Goal: Task Accomplishment & Management: Manage account settings

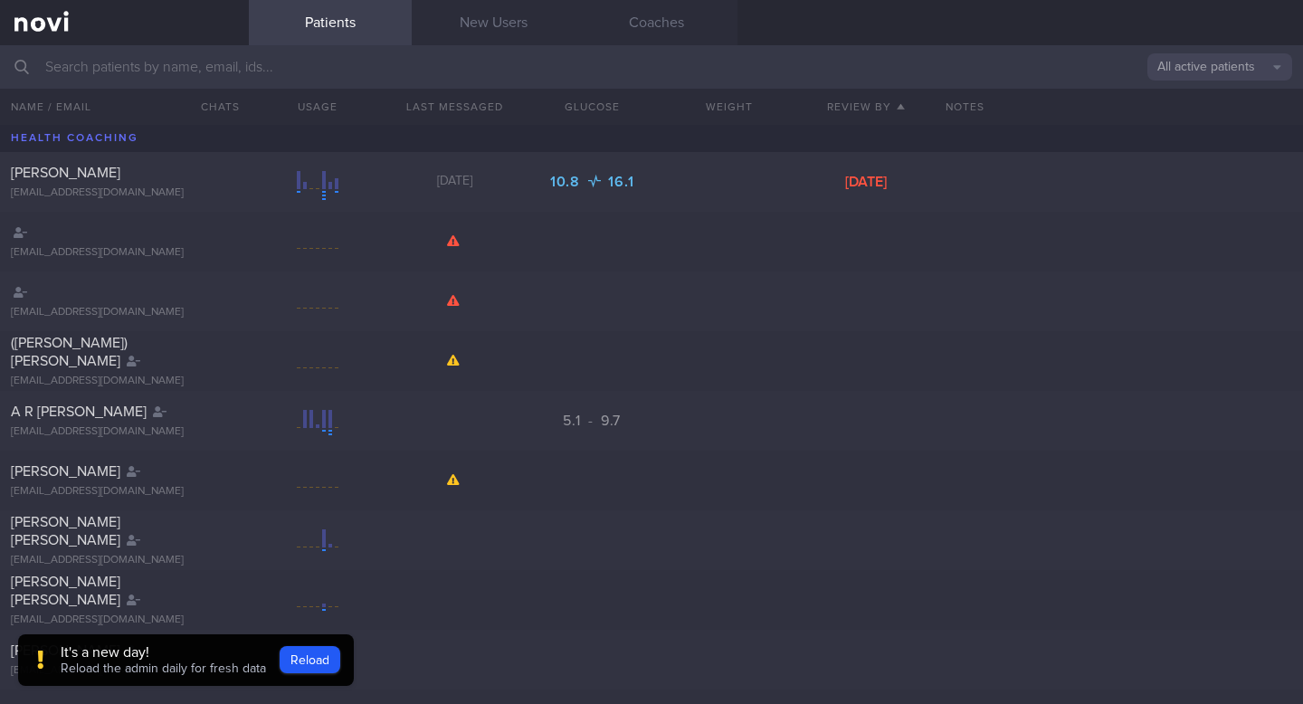
click at [165, 73] on input "text" at bounding box center [651, 66] width 1303 height 43
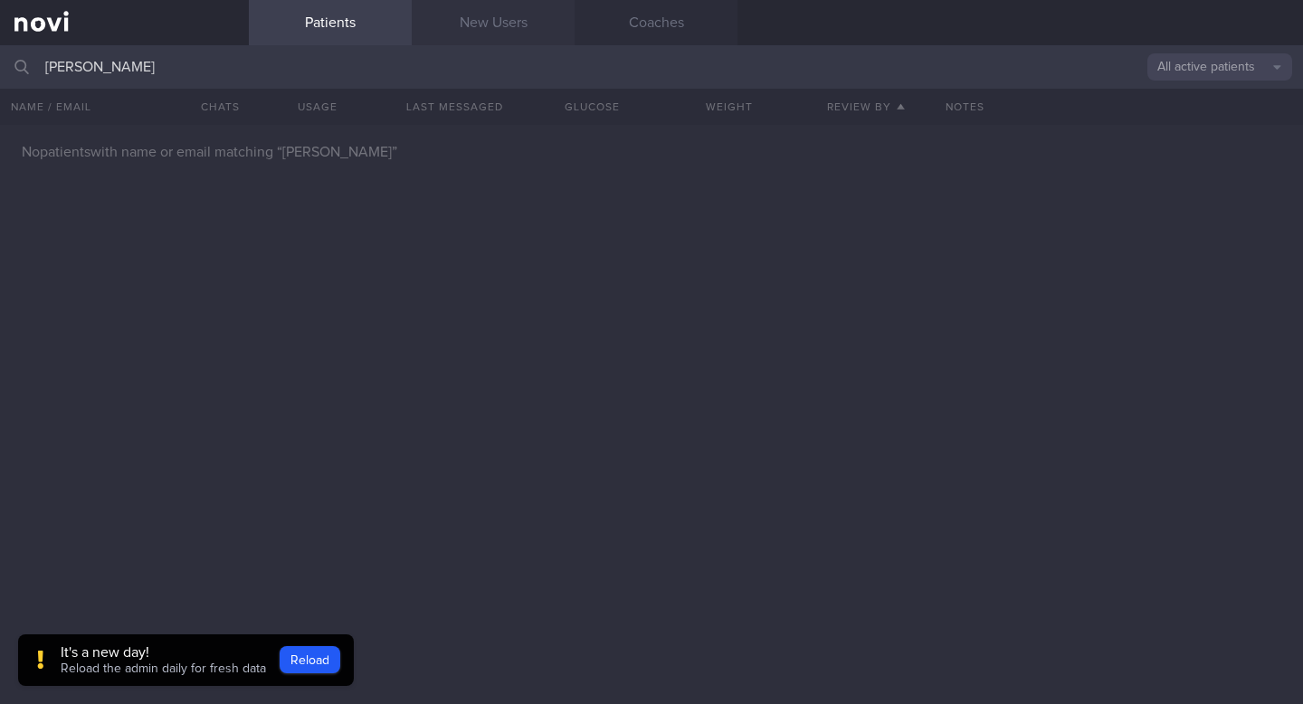
click at [510, 29] on link "New Users" at bounding box center [493, 22] width 163 height 45
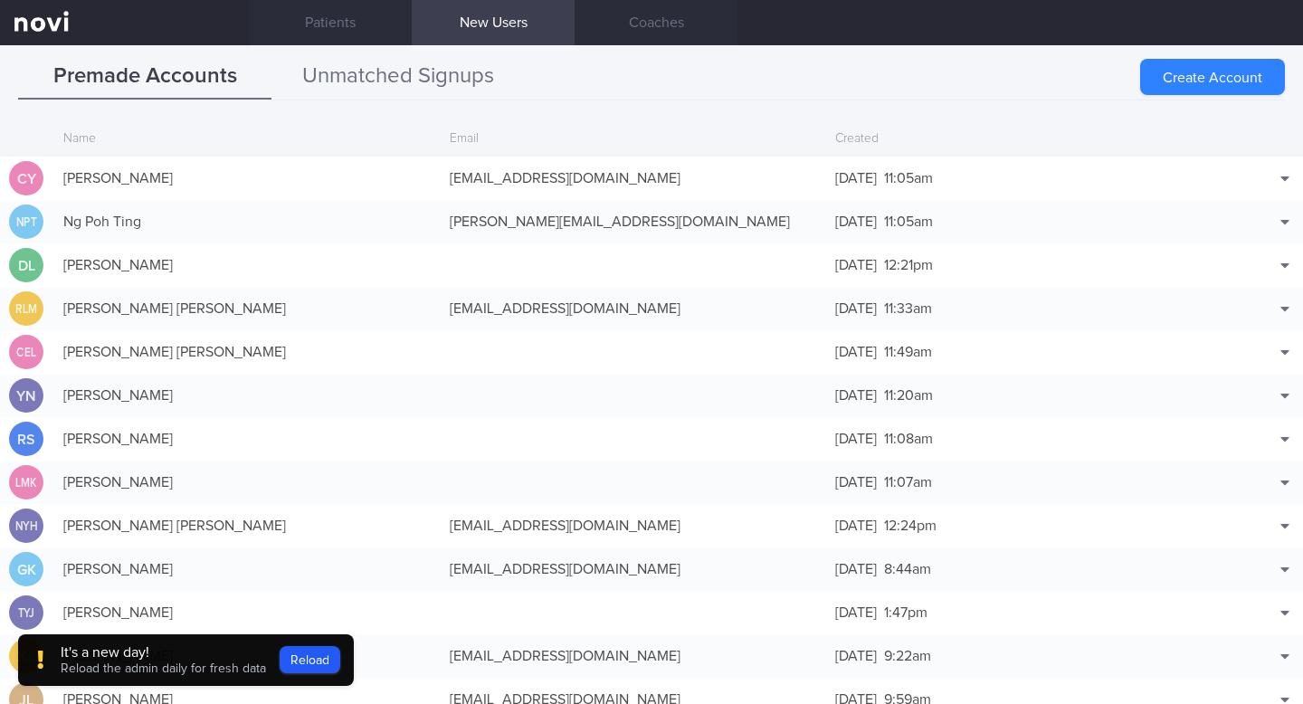
click at [453, 74] on button "Unmatched Signups" at bounding box center [398, 76] width 253 height 45
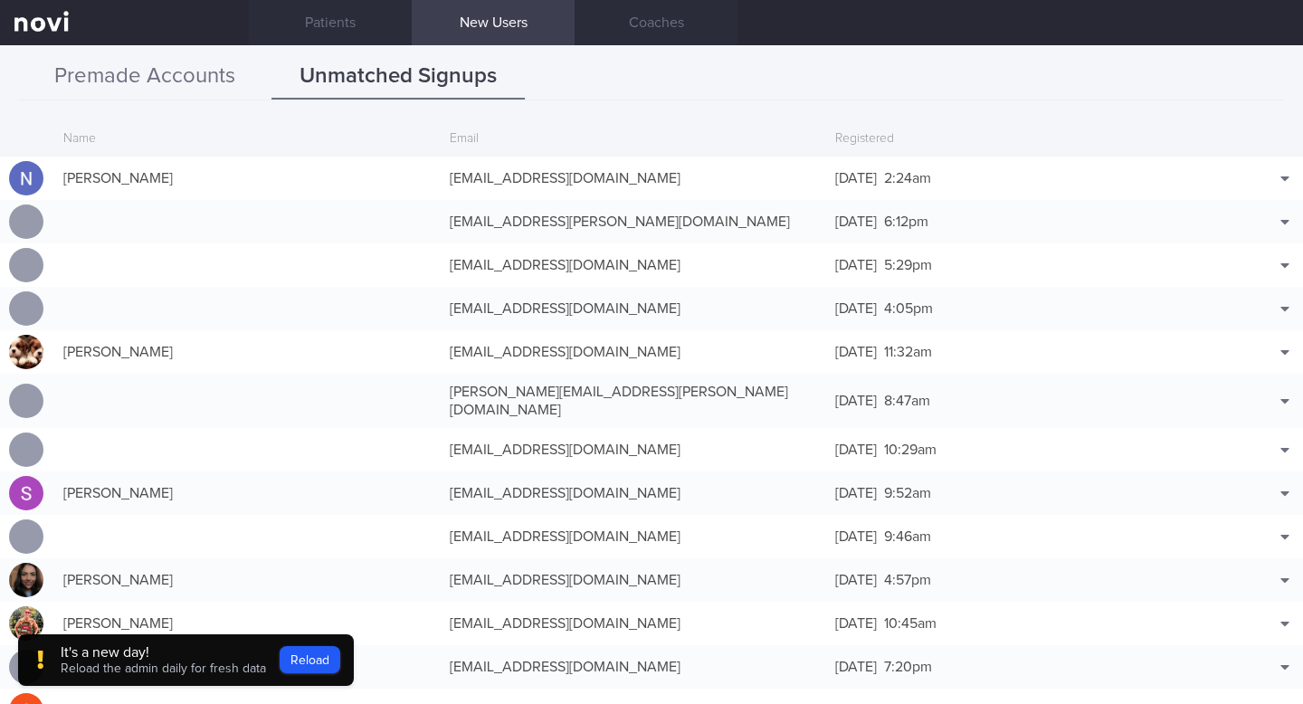
click at [222, 84] on button "Premade Accounts" at bounding box center [144, 76] width 253 height 45
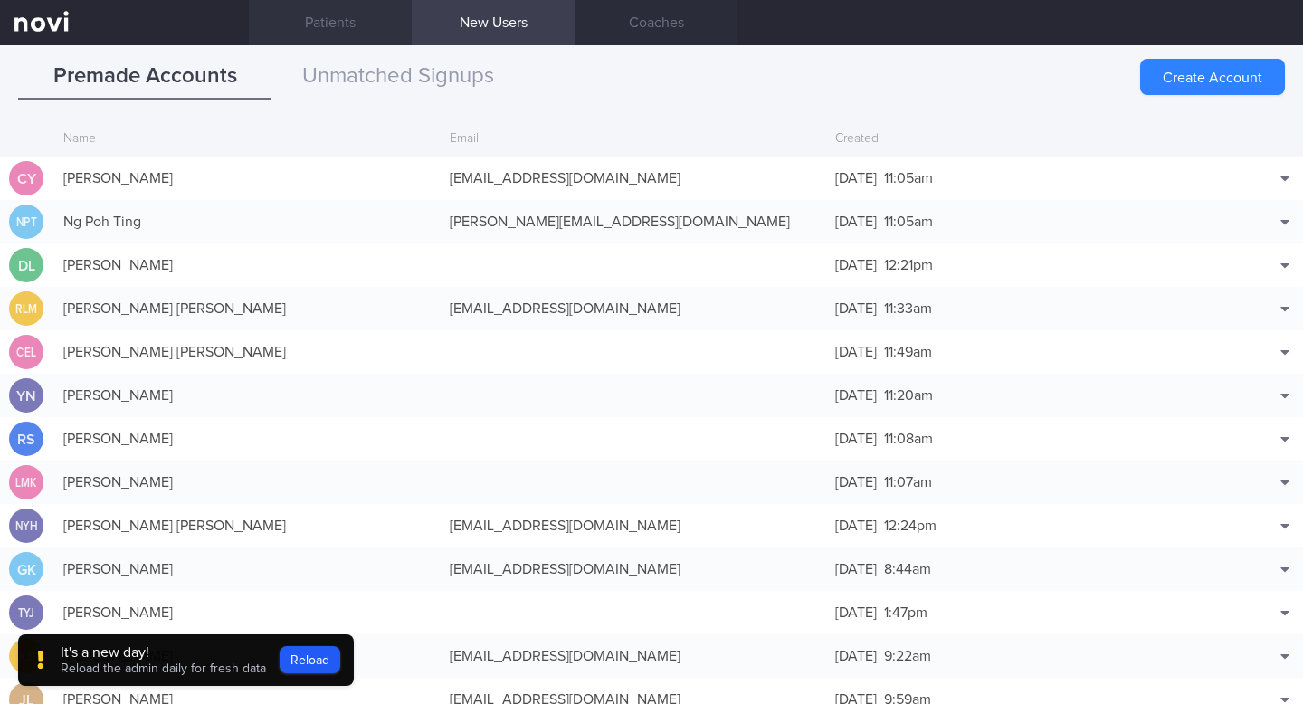
click at [350, 24] on link "Patients" at bounding box center [330, 22] width 163 height 45
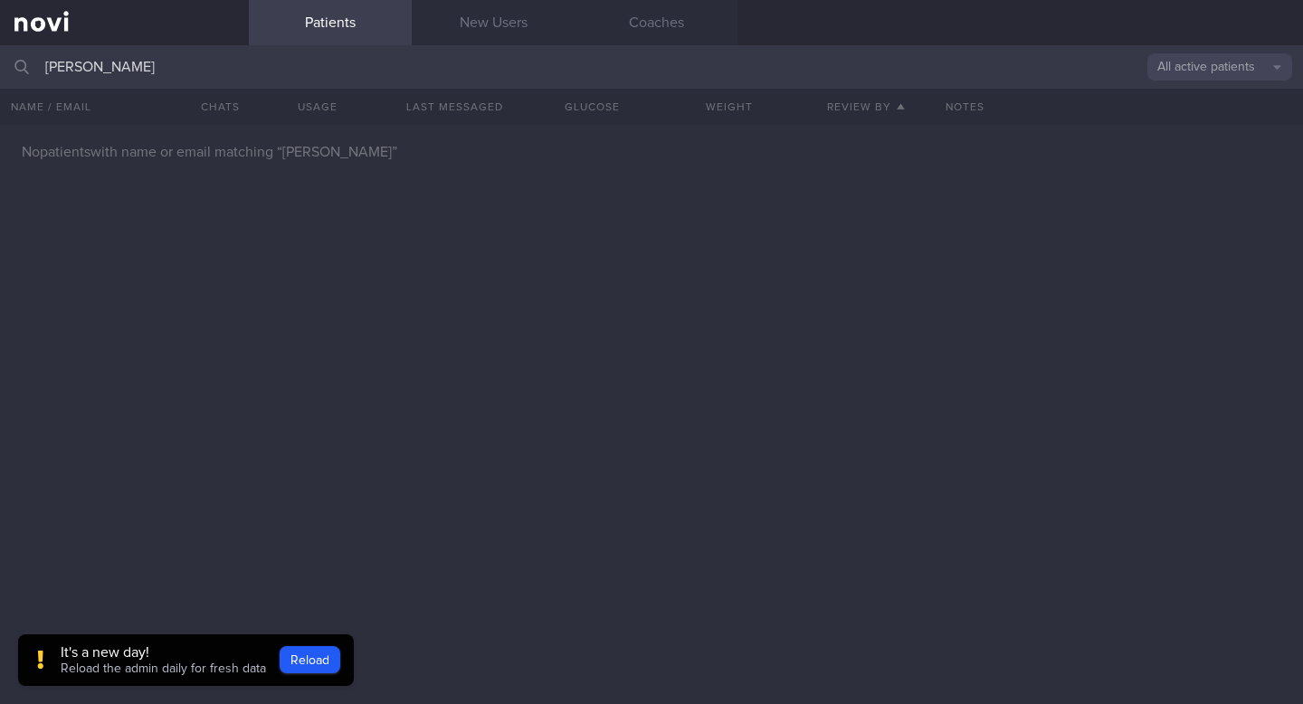
click at [1182, 67] on button "All active patients" at bounding box center [1220, 66] width 145 height 27
click at [1178, 71] on button "All active patients" at bounding box center [1220, 66] width 145 height 27
click at [174, 62] on input "[PERSON_NAME]" at bounding box center [651, 66] width 1303 height 43
click at [242, 57] on input "[PERSON_NAME]" at bounding box center [651, 66] width 1303 height 43
click at [733, 291] on div "No patients with name or email matching “ ng kim beng ”" at bounding box center [651, 414] width 1303 height 579
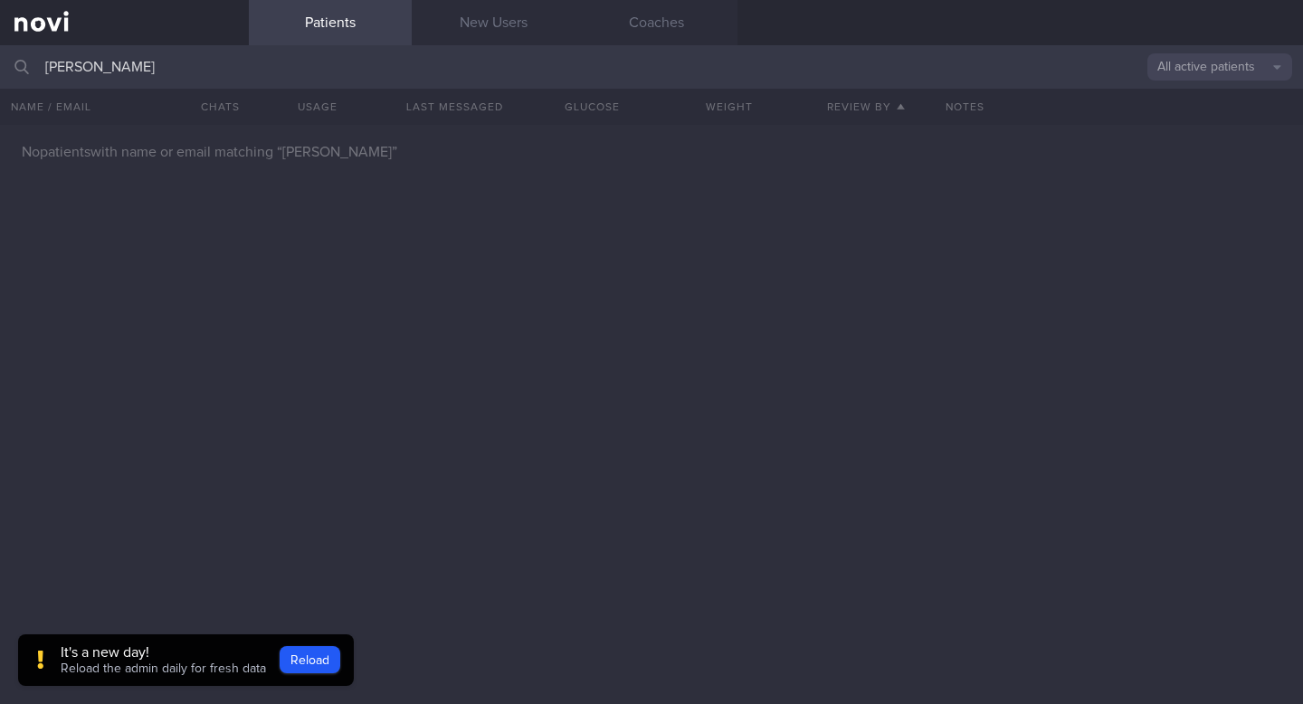
click at [152, 63] on input "[PERSON_NAME]" at bounding box center [651, 66] width 1303 height 43
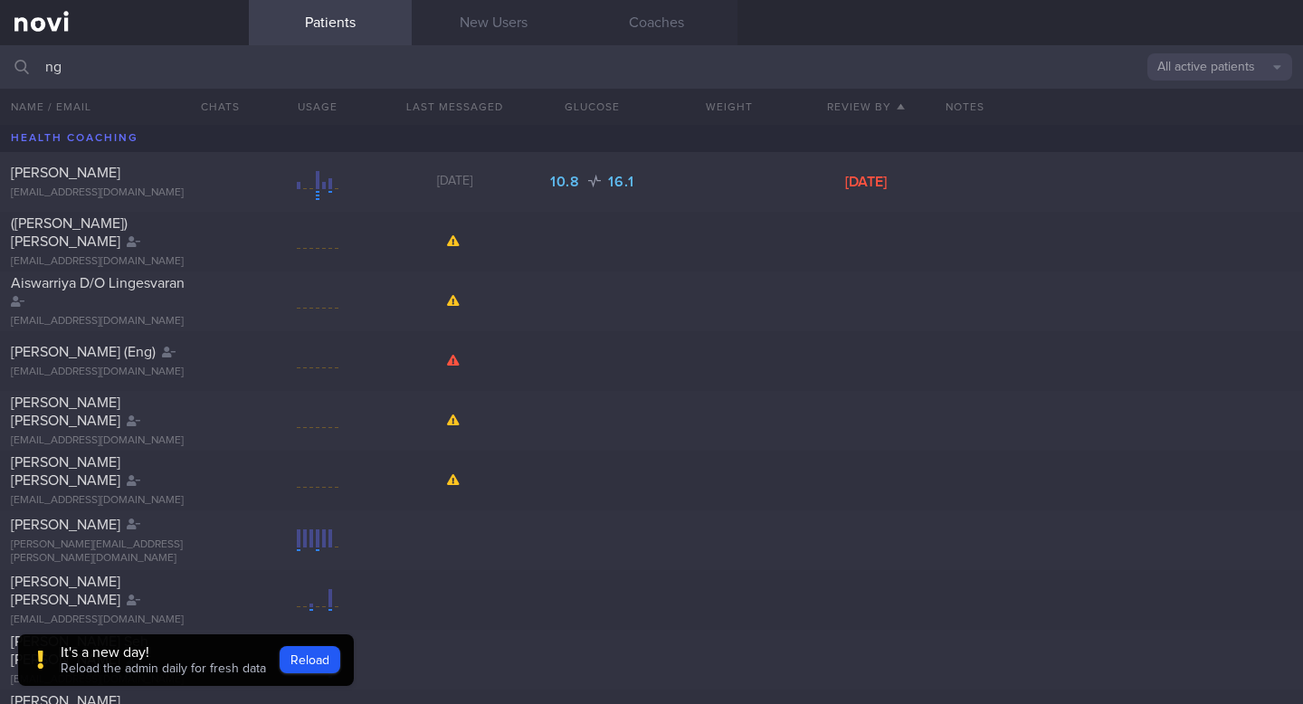
type input "n"
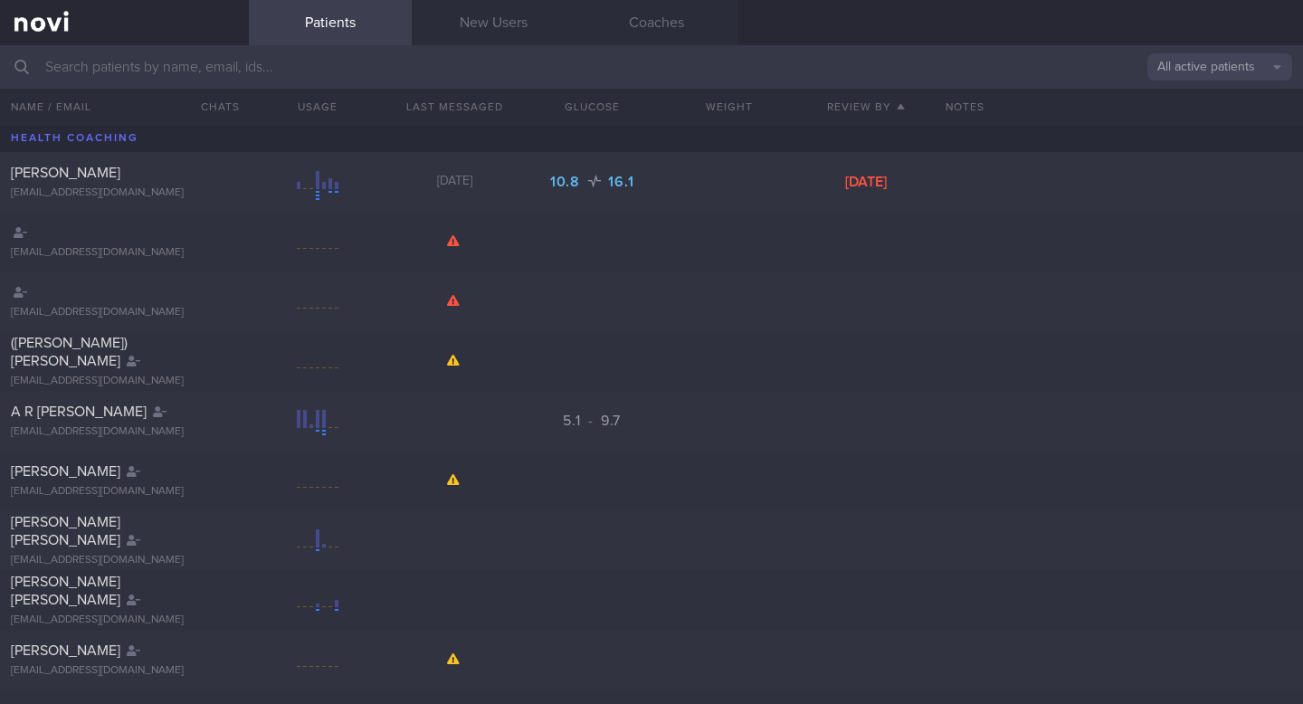
click at [200, 65] on input "text" at bounding box center [651, 66] width 1303 height 43
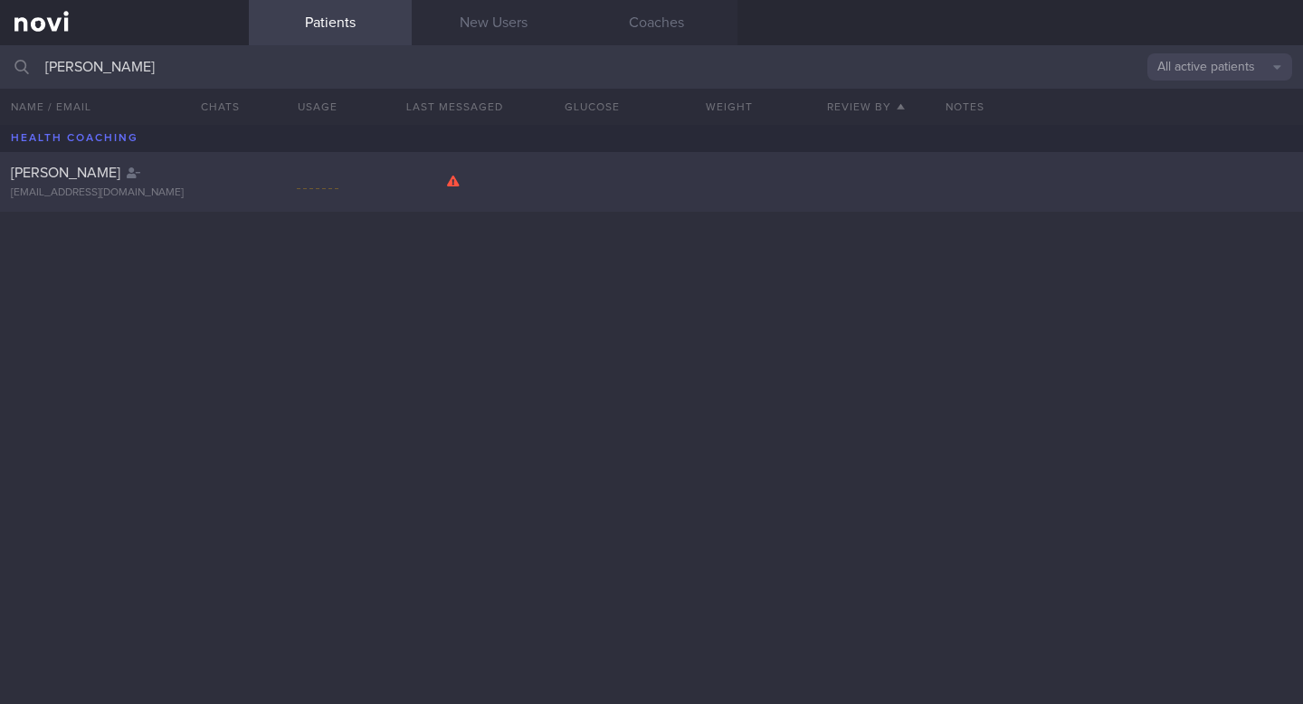
type input "[PERSON_NAME]"
click at [66, 188] on div "[EMAIL_ADDRESS][DOMAIN_NAME]" at bounding box center [124, 193] width 227 height 14
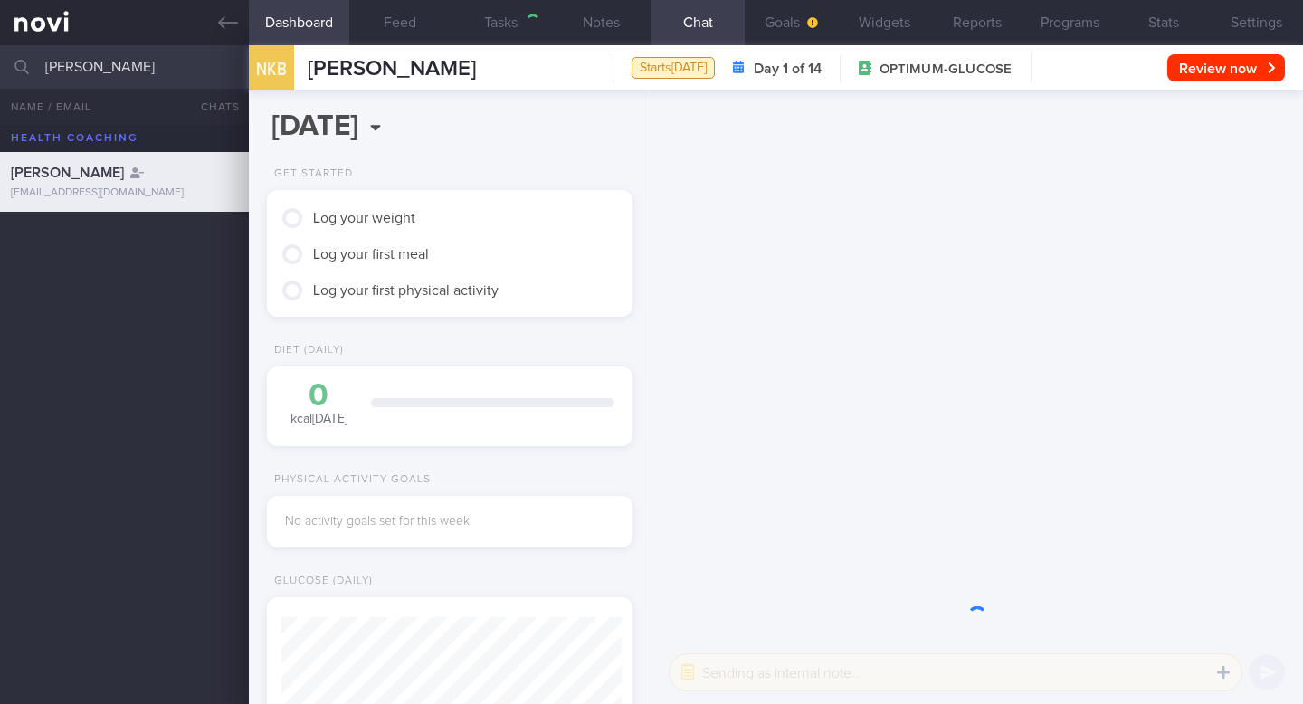
scroll to position [-175, 0]
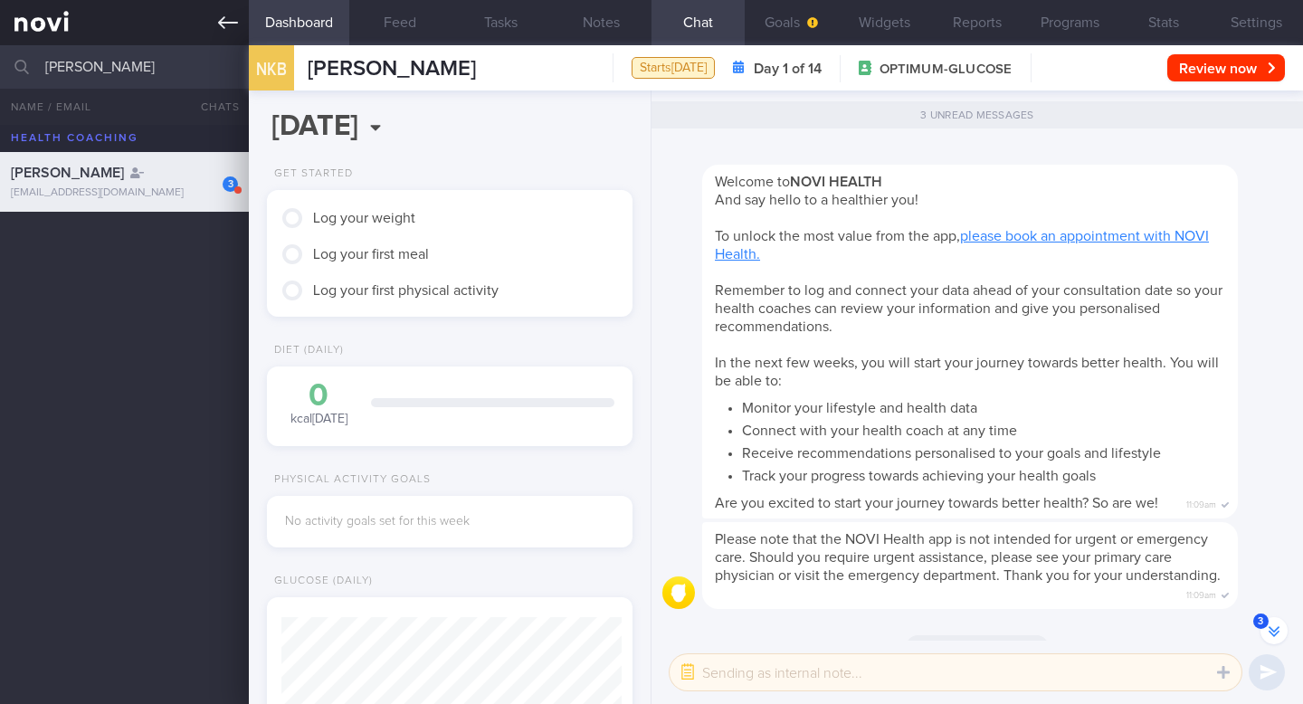
click at [226, 21] on icon at bounding box center [228, 23] width 20 height 20
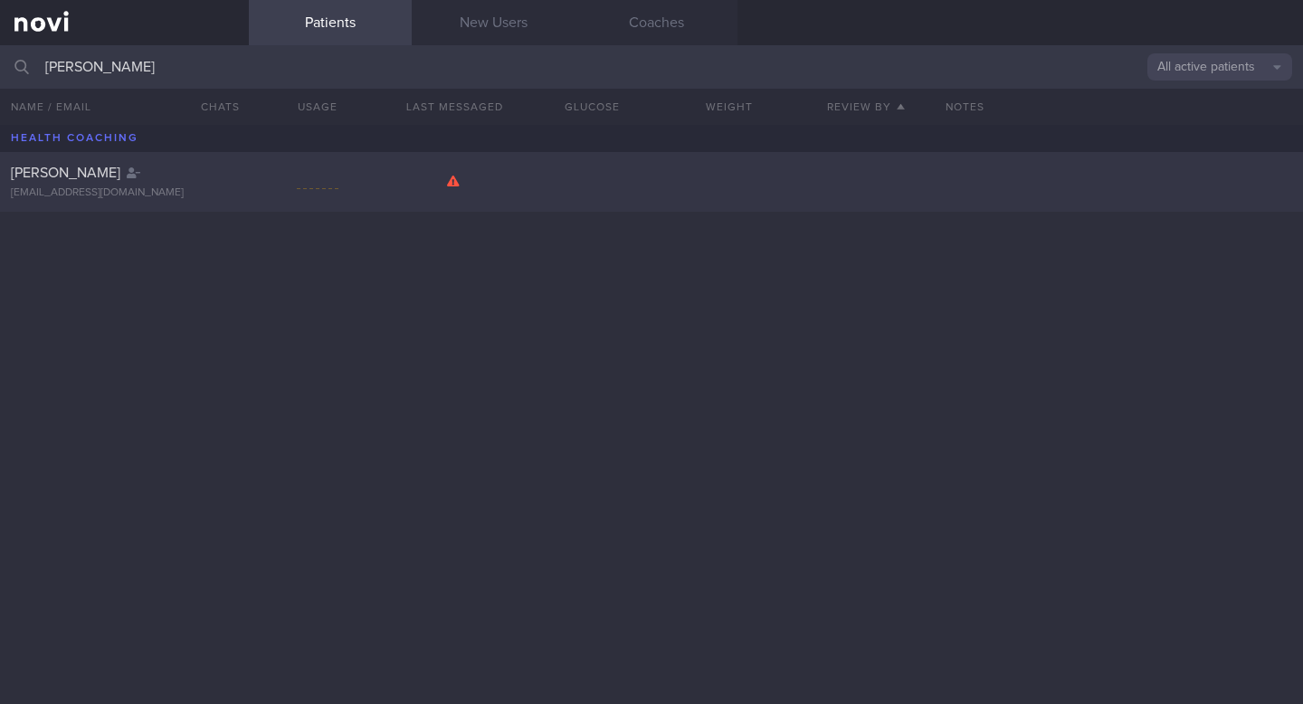
click at [132, 194] on div "[EMAIL_ADDRESS][DOMAIN_NAME]" at bounding box center [124, 193] width 227 height 14
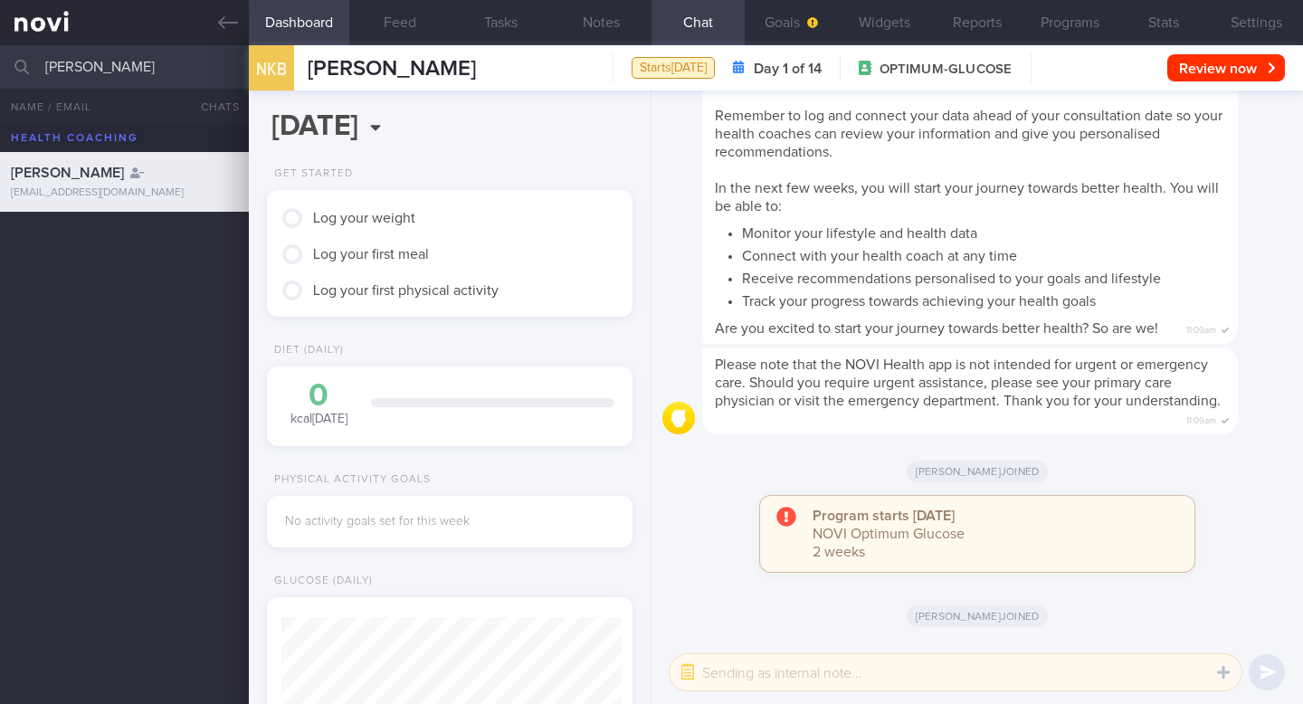
scroll to position [25, 0]
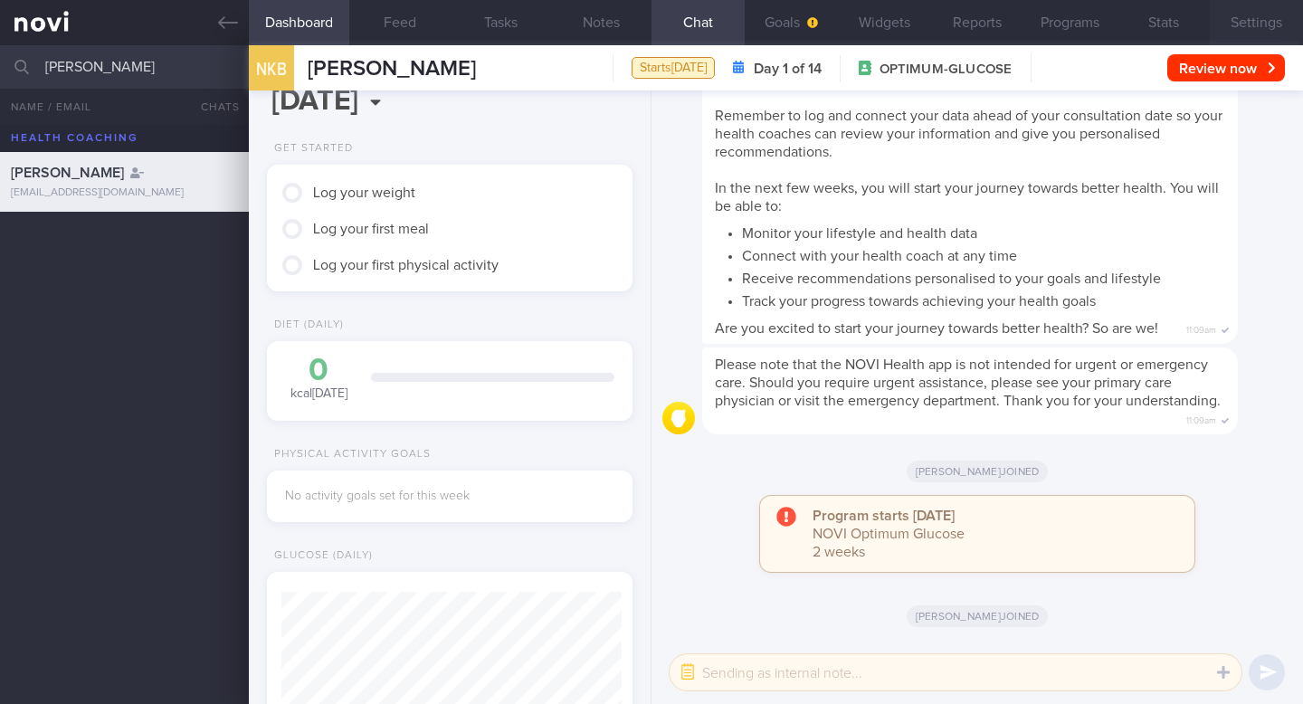
click at [1239, 15] on button "Settings" at bounding box center [1256, 22] width 93 height 45
